Goal: Task Accomplishment & Management: Use online tool/utility

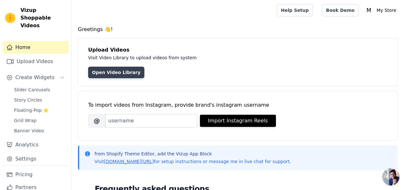
click at [120, 71] on link "Open Video Library" at bounding box center [116, 72] width 56 height 12
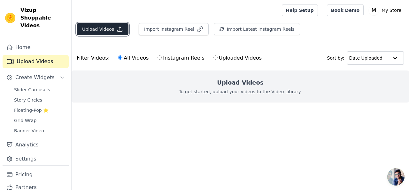
click at [108, 27] on button "Upload Videos" at bounding box center [103, 29] width 52 height 12
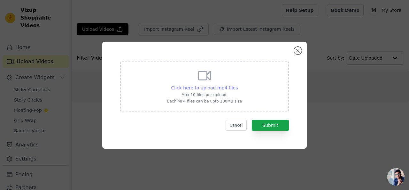
click at [181, 89] on span "Click here to upload mp4 files" at bounding box center [204, 87] width 67 height 5
click at [237, 84] on input "Click here to upload mp4 files Max 10 files per upload. Each MP4 files can be u…" at bounding box center [237, 84] width 0 height 0
type input "C:\fakepath\WhatsApp Video 2025-08-22 at 2.11.33 AM (1).mp4"
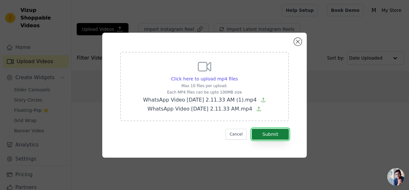
click at [260, 136] on button "Submit" at bounding box center [270, 133] width 37 height 11
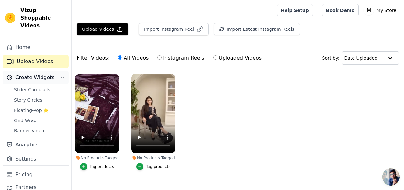
click at [35, 71] on button "Create Widgets" at bounding box center [36, 77] width 66 height 13
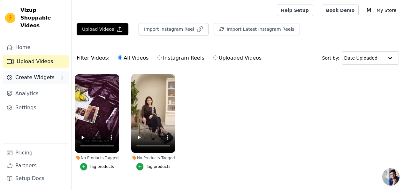
click at [59, 71] on button "Create Widgets" at bounding box center [36, 77] width 66 height 13
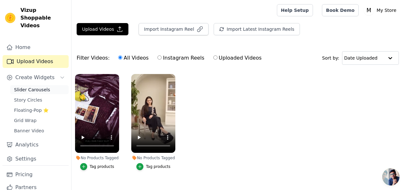
click at [52, 85] on link "Slider Carousels" at bounding box center [39, 89] width 58 height 9
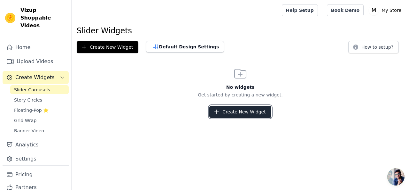
click at [219, 110] on icon "button" at bounding box center [217, 112] width 4 height 4
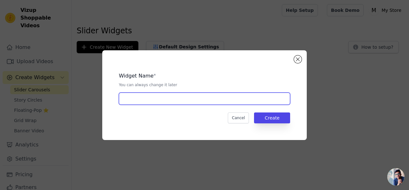
click at [181, 97] on input "text" at bounding box center [204, 98] width 171 height 12
type input "slider"
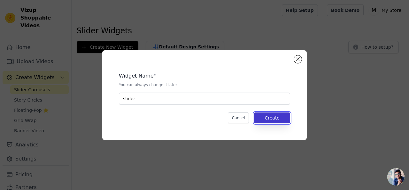
click at [275, 122] on button "Create" at bounding box center [272, 117] width 36 height 11
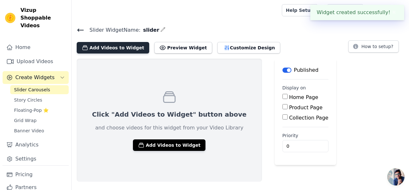
click at [113, 49] on button "Add Videos to Widget" at bounding box center [113, 48] width 73 height 12
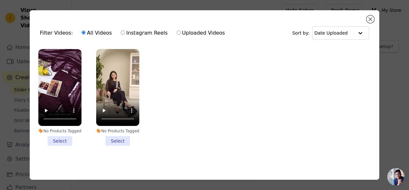
click at [115, 141] on li "No Products Tagged Select" at bounding box center [117, 97] width 43 height 97
click at [0, 0] on input "No Products Tagged Select" at bounding box center [0, 0] width 0 height 0
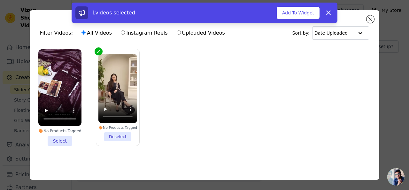
click at [62, 141] on li "No Products Tagged Select" at bounding box center [59, 97] width 43 height 97
click at [0, 0] on input "No Products Tagged Select" at bounding box center [0, 0] width 0 height 0
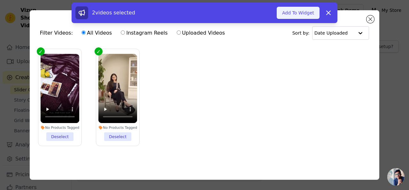
click at [291, 17] on button "Add To Widget" at bounding box center [298, 13] width 43 height 12
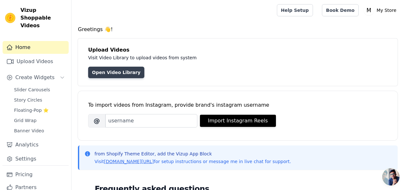
click at [120, 73] on link "Open Video Library" at bounding box center [116, 72] width 56 height 12
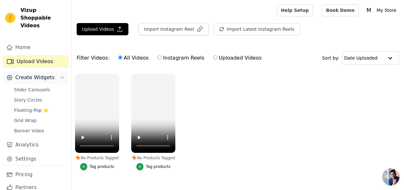
click at [37, 74] on span "Create Widgets" at bounding box center [34, 78] width 39 height 8
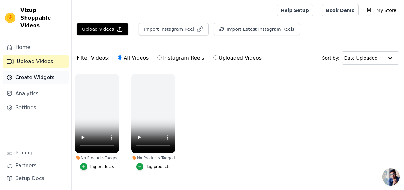
click at [60, 75] on icon "Sidebar" at bounding box center [62, 77] width 5 height 5
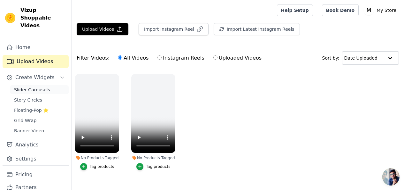
click at [51, 85] on link "Slider Carousels" at bounding box center [39, 89] width 58 height 9
